Goal: Transaction & Acquisition: Purchase product/service

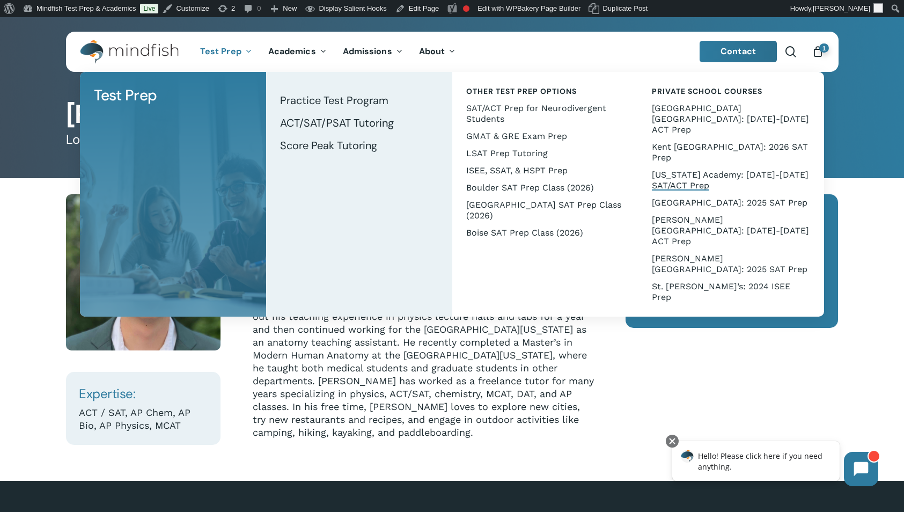
click at [686, 169] on span "[US_STATE] Academy: [DATE]-[DATE] SAT/ACT Prep" at bounding box center [730, 179] width 157 height 21
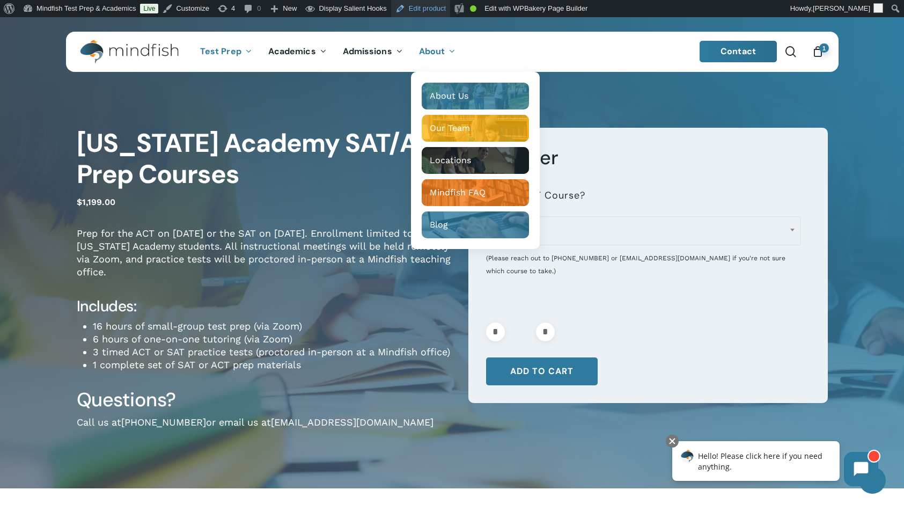
click at [422, 5] on link "Edit product" at bounding box center [420, 8] width 59 height 17
